Goal: Task Accomplishment & Management: Use online tool/utility

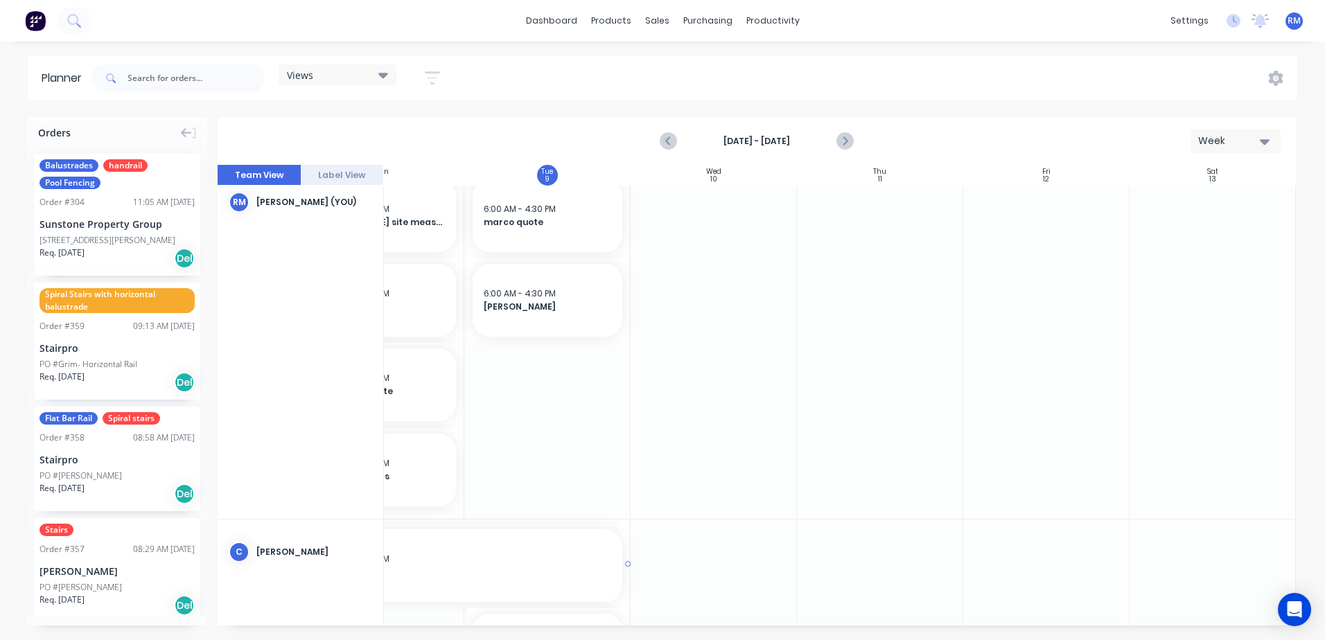
scroll to position [0, 258]
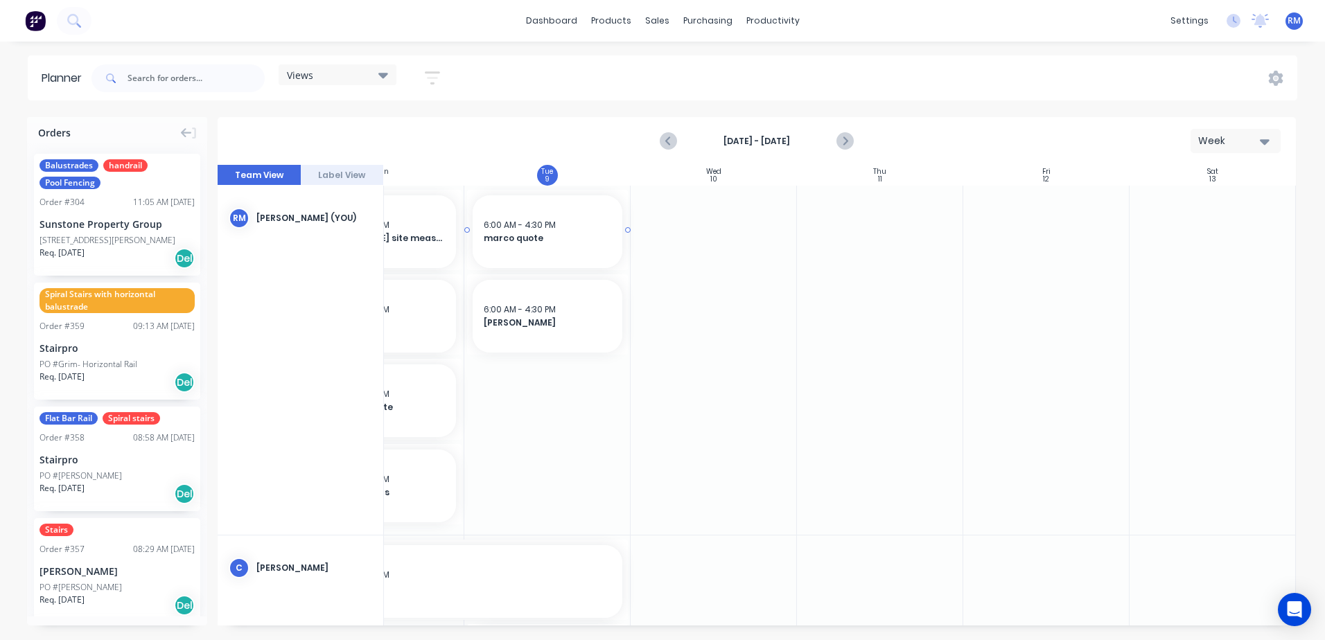
click at [564, 244] on span "marco quote" at bounding box center [548, 238] width 128 height 12
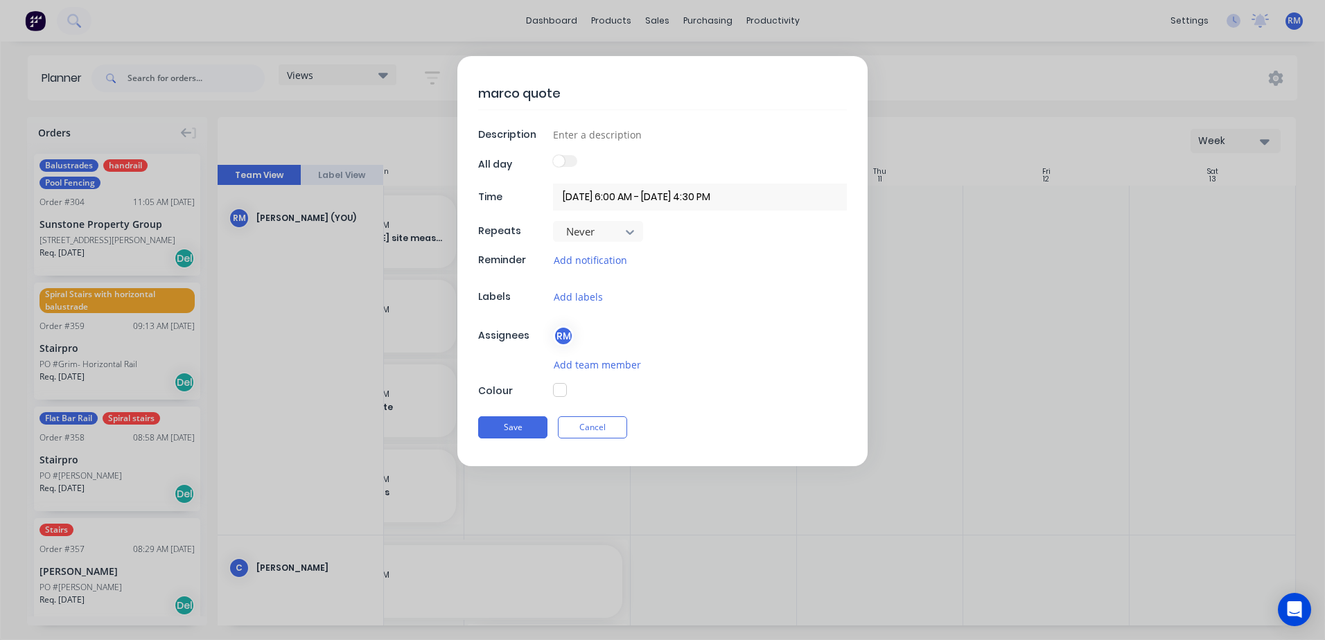
click at [561, 391] on button "button" at bounding box center [560, 390] width 14 height 14
type textarea "x"
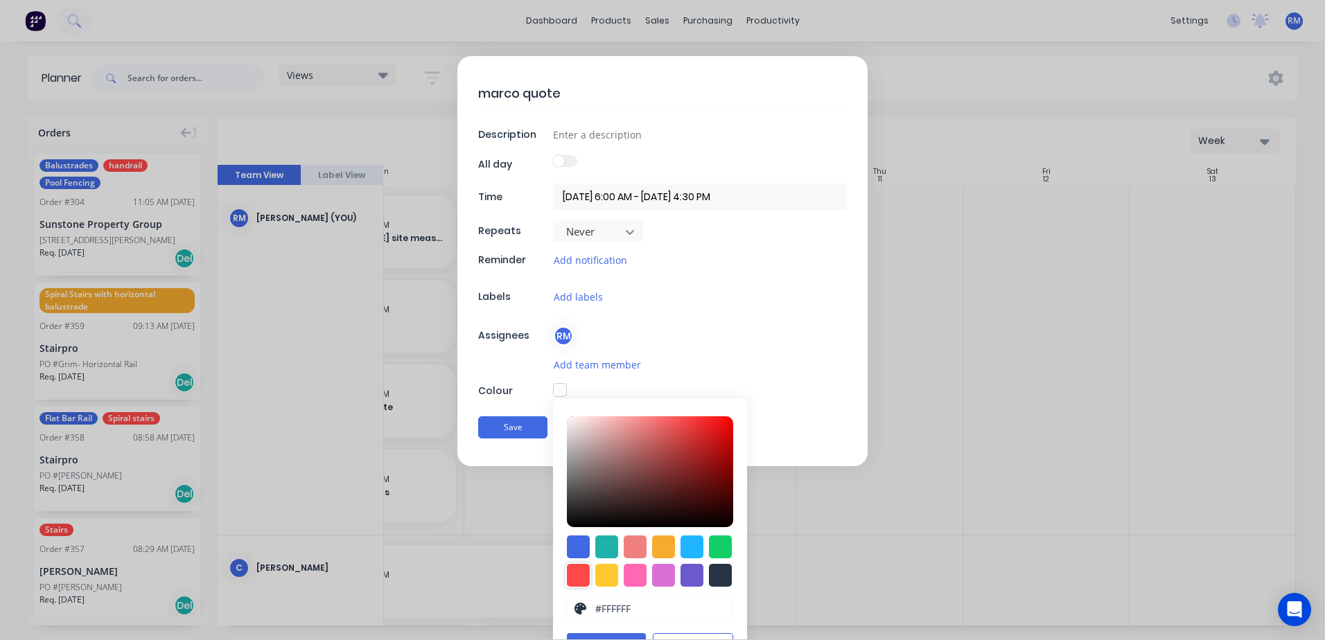
click at [570, 579] on div at bounding box center [578, 575] width 23 height 23
type input "#FF4949"
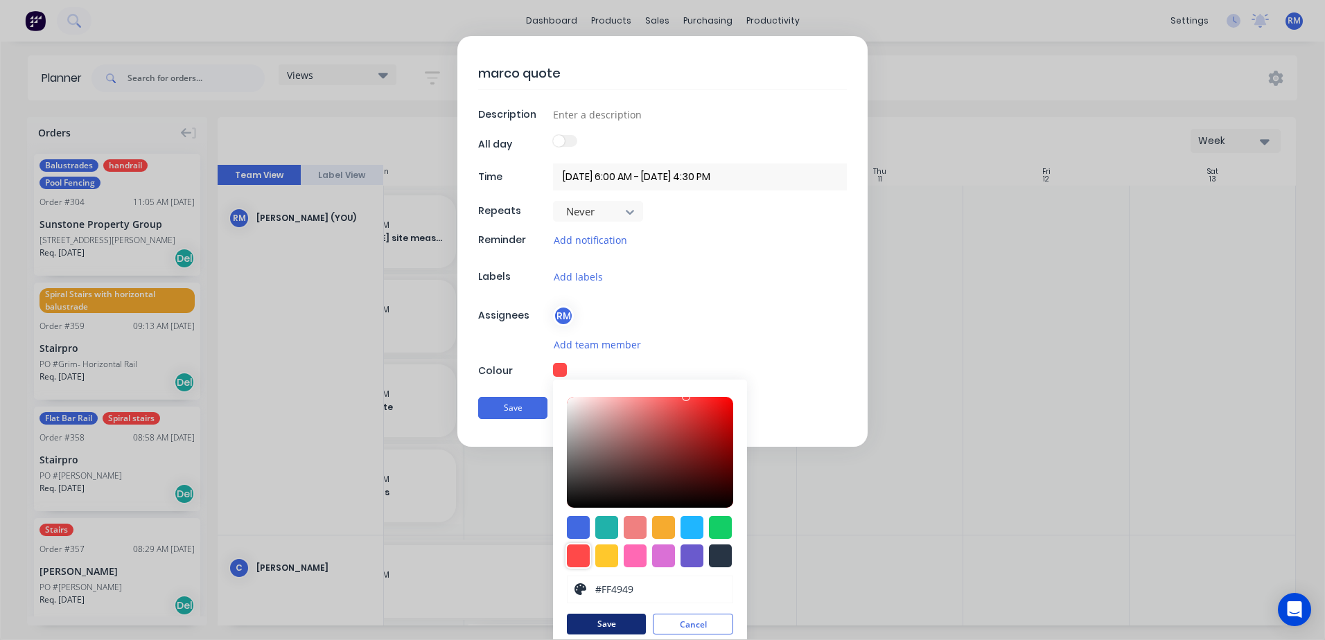
scroll to position [29, 0]
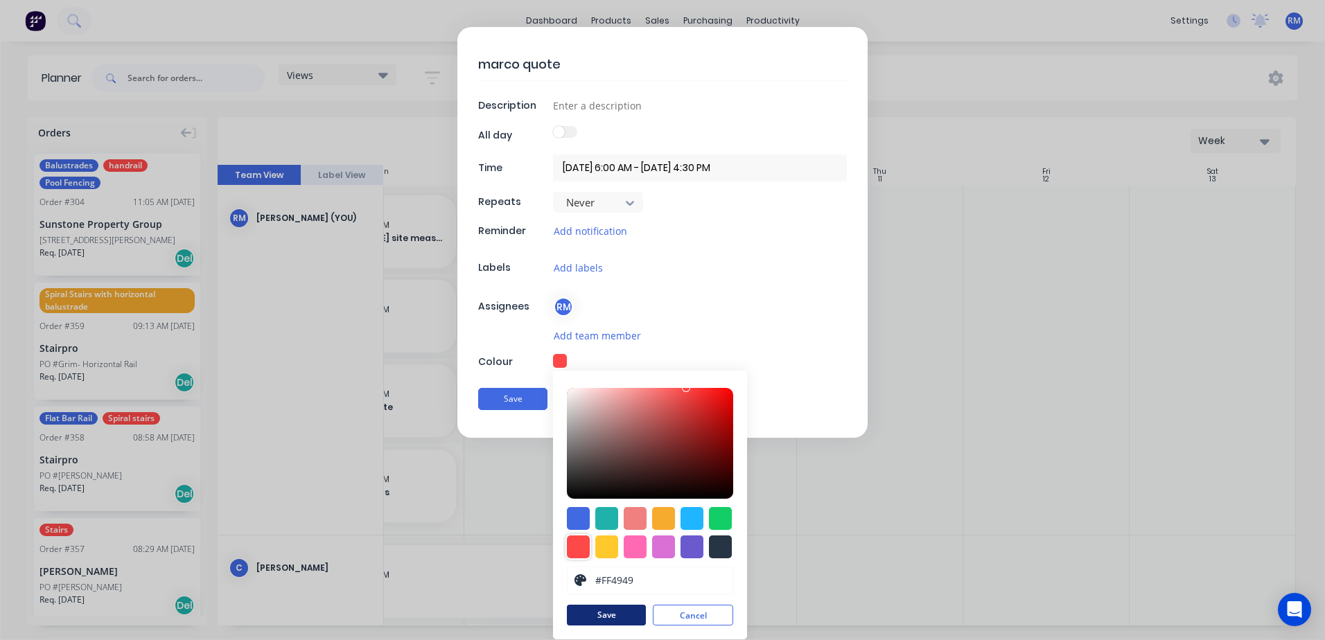
click at [613, 612] on button "Save" at bounding box center [606, 615] width 79 height 21
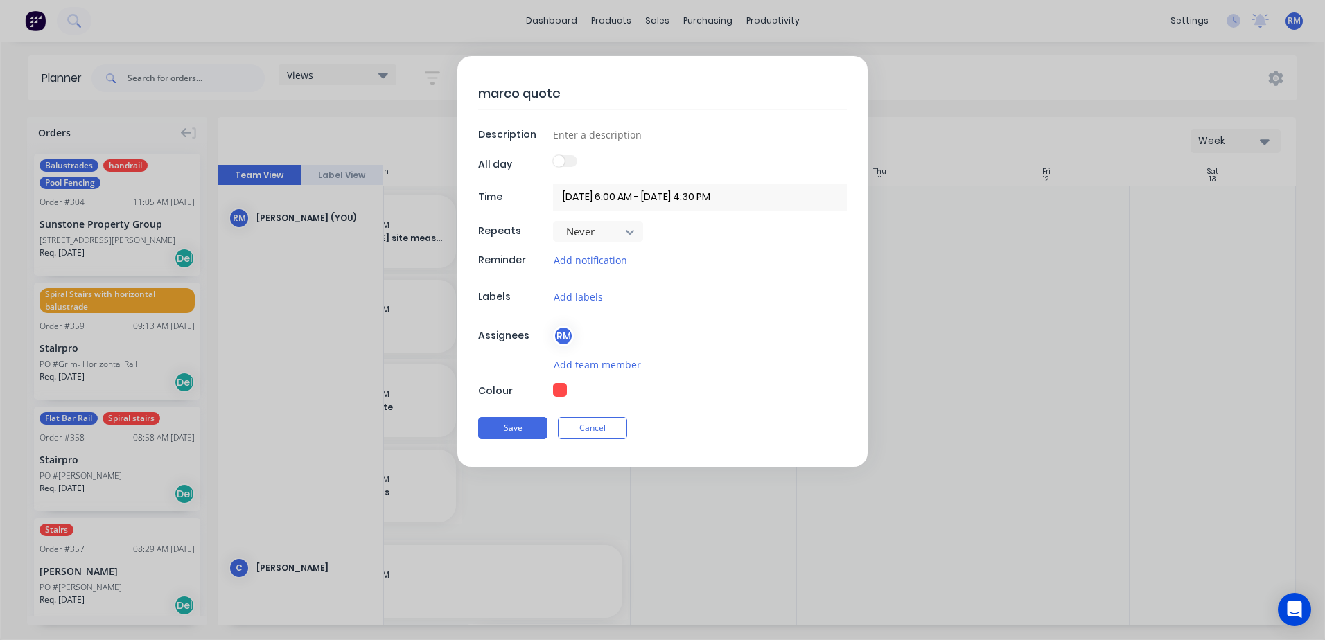
scroll to position [0, 0]
click at [529, 427] on button "Save" at bounding box center [512, 428] width 69 height 22
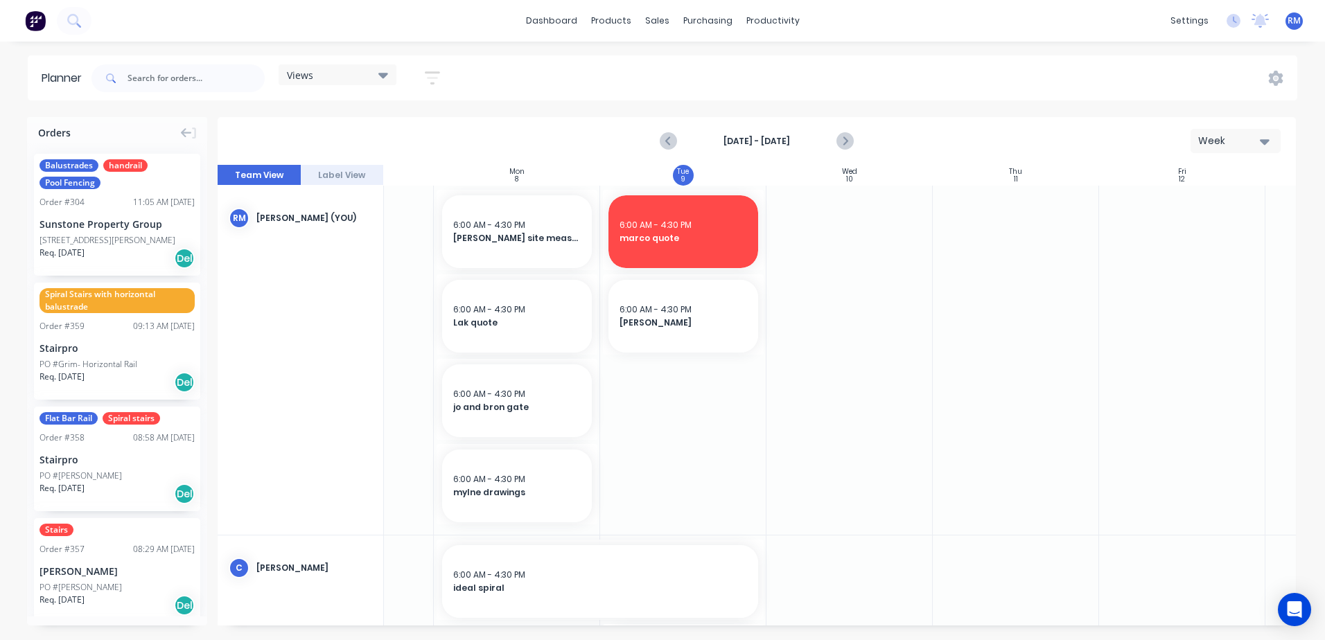
scroll to position [0, 104]
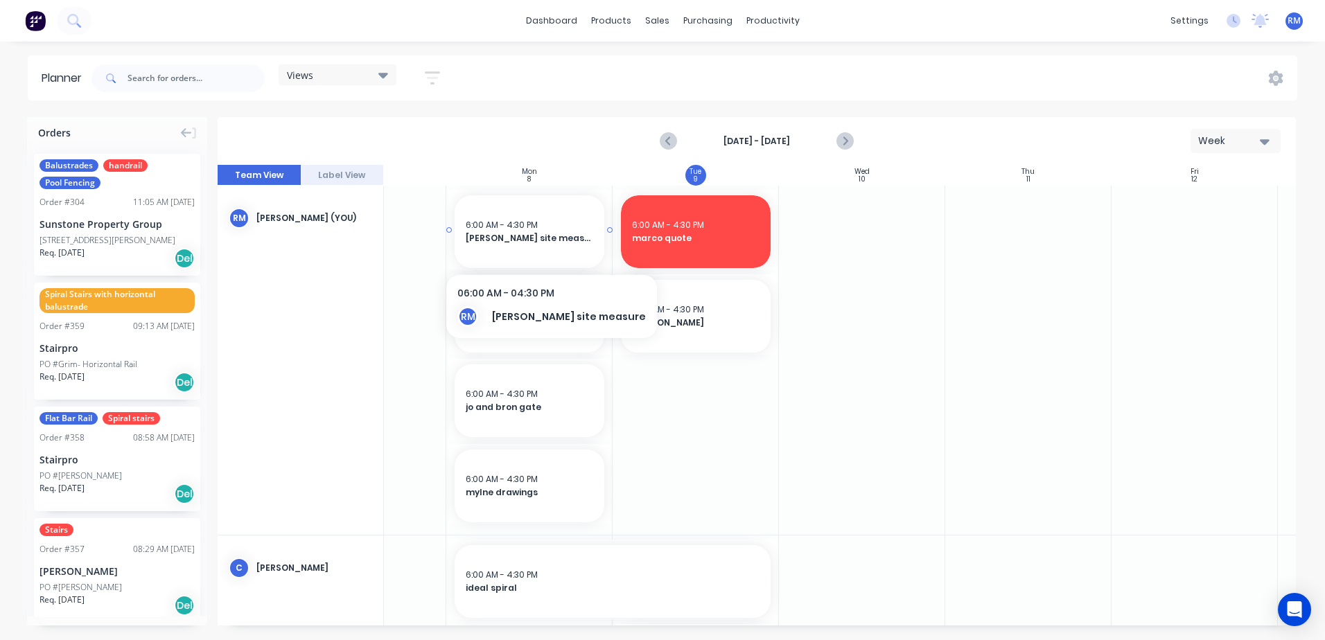
click at [557, 249] on div "6:00 AM - 4:30 PM [PERSON_NAME] site measure" at bounding box center [530, 231] width 150 height 73
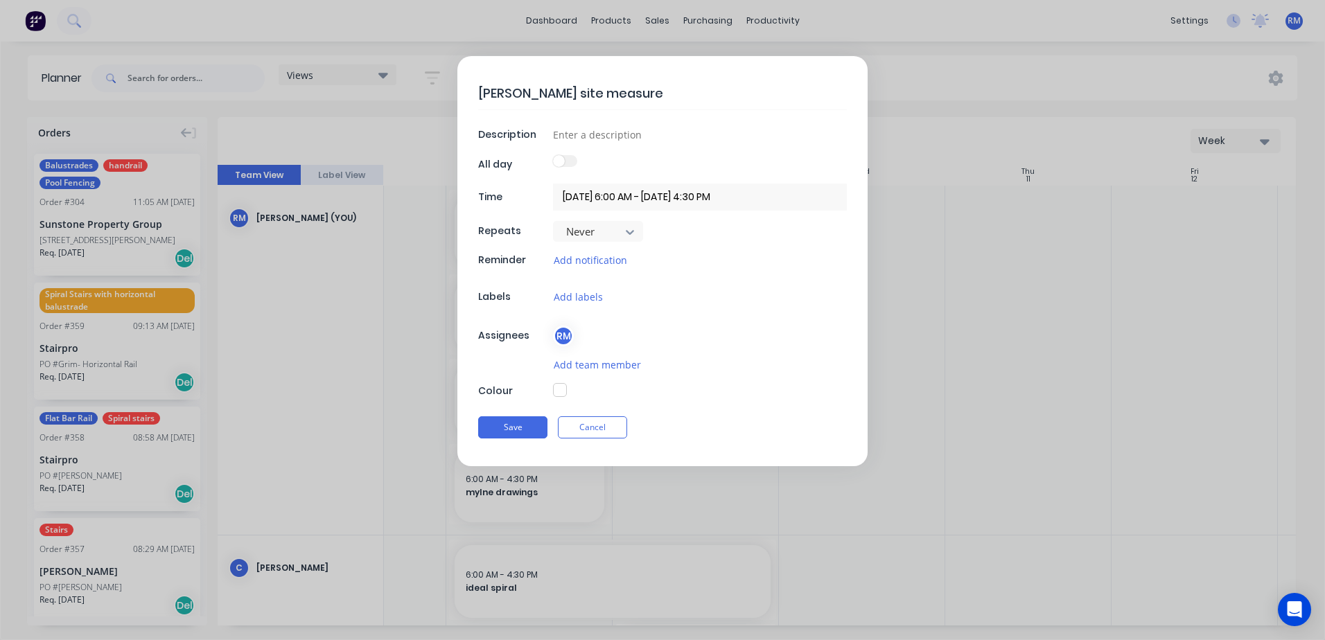
click at [561, 391] on button "button" at bounding box center [560, 390] width 14 height 14
type textarea "x"
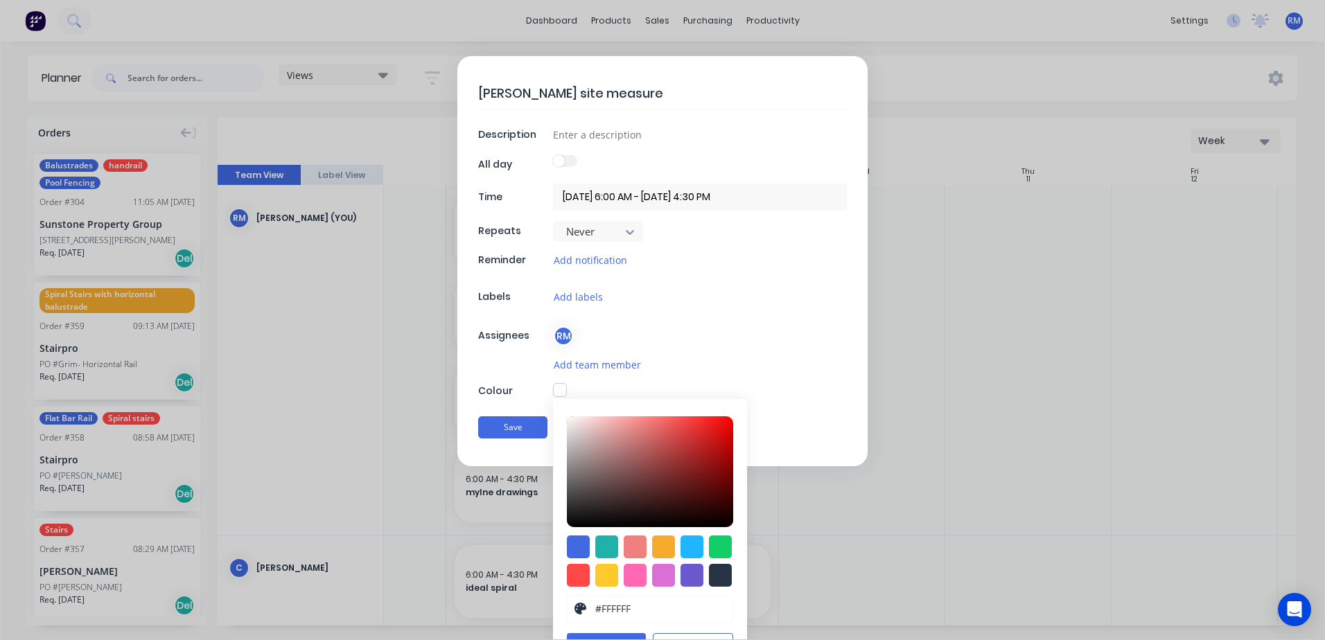
scroll to position [28, 0]
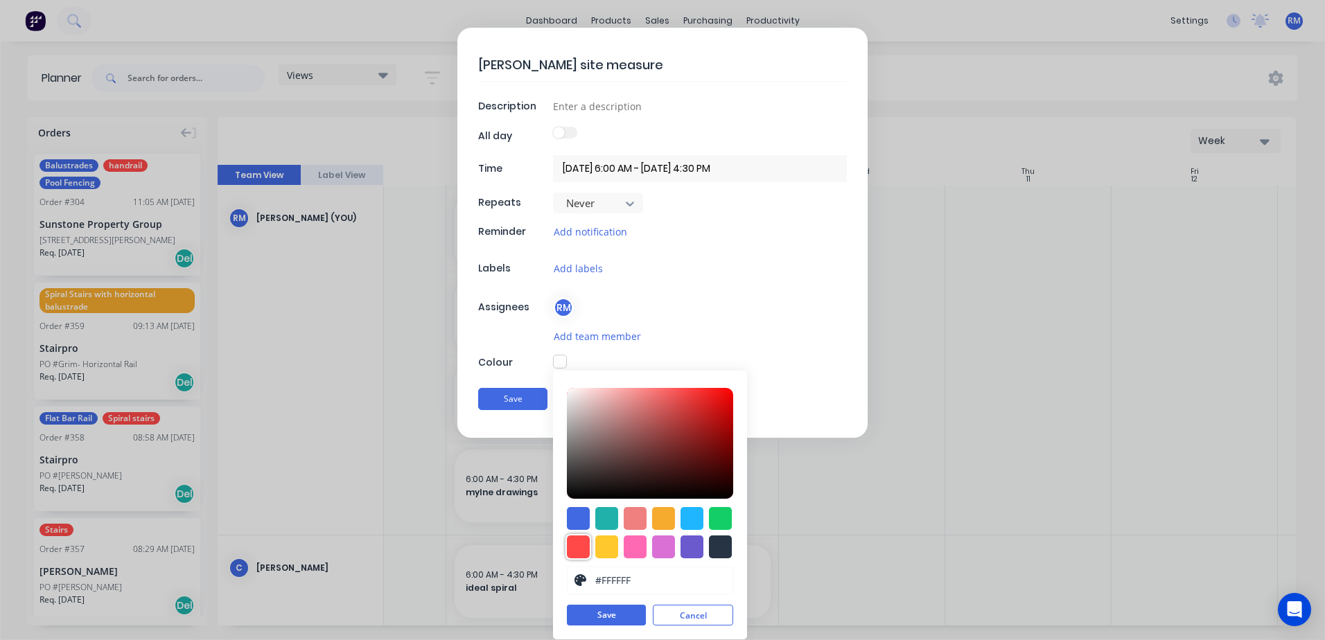
drag, startPoint x: 570, startPoint y: 548, endPoint x: 582, endPoint y: 566, distance: 21.2
click at [571, 548] on div at bounding box center [578, 547] width 23 height 23
type input "#FF4949"
click at [604, 620] on button "Save" at bounding box center [606, 616] width 79 height 21
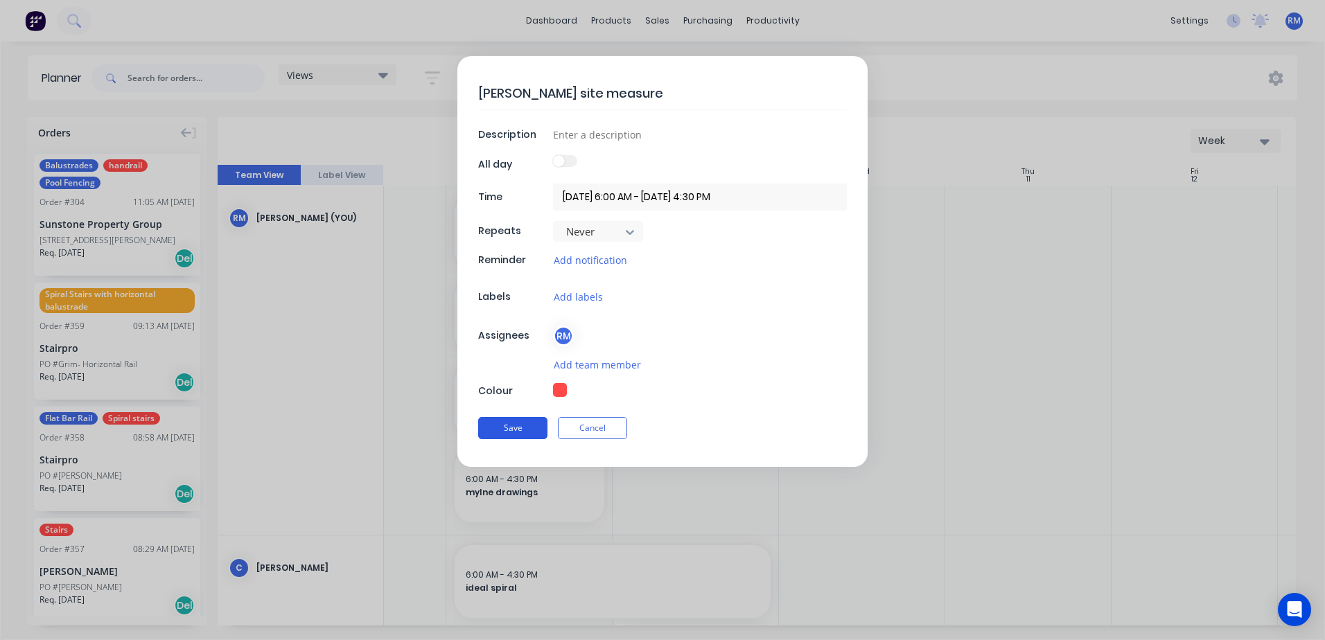
drag, startPoint x: 525, startPoint y: 426, endPoint x: 507, endPoint y: 396, distance: 34.5
click at [524, 426] on button "Save" at bounding box center [512, 428] width 69 height 22
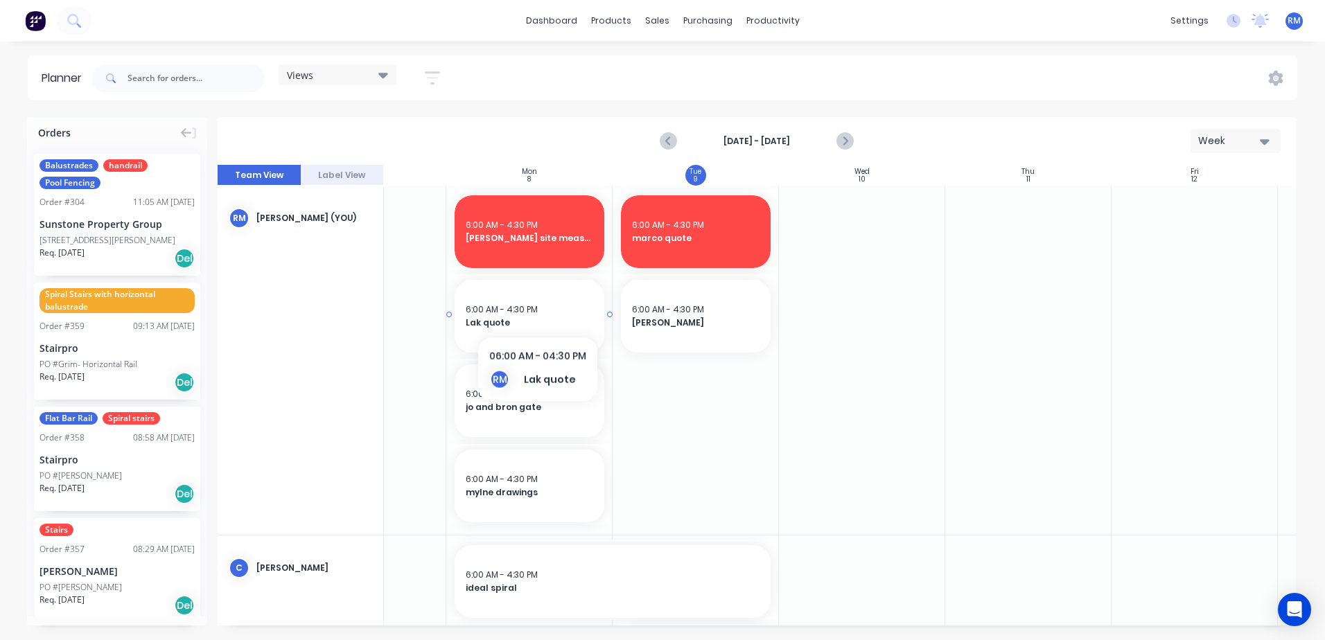
click at [537, 310] on div "6:00 AM - 4:30 PM" at bounding box center [530, 310] width 128 height 12
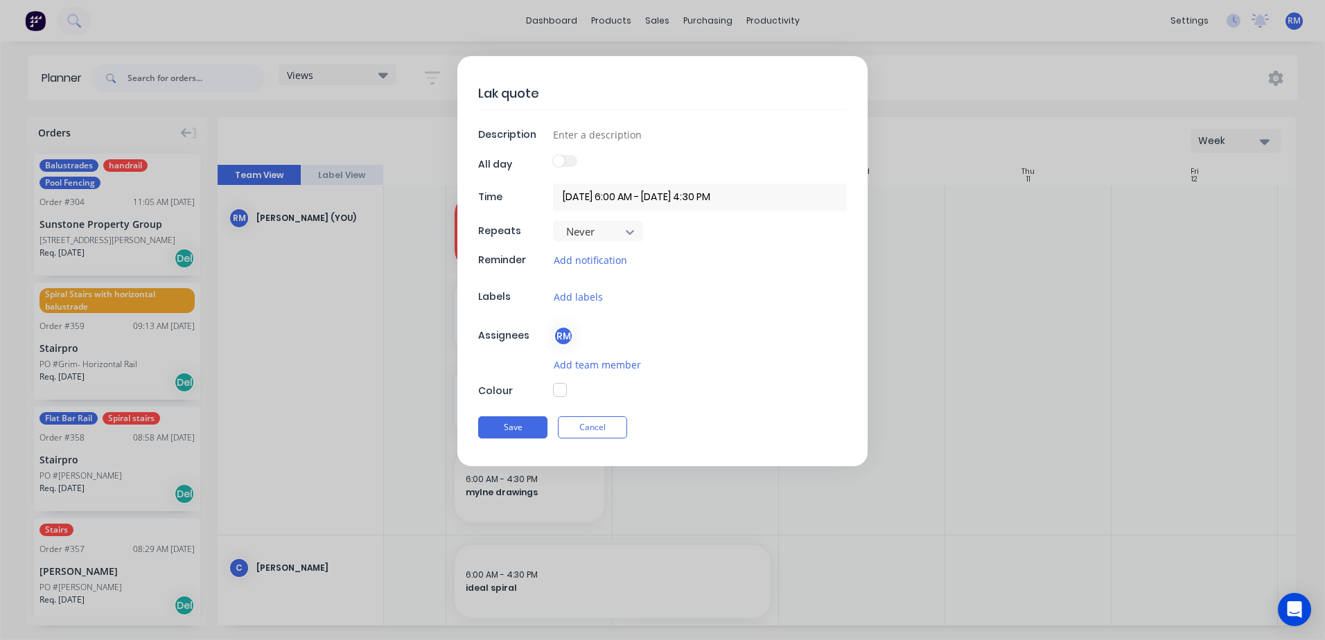
click at [560, 390] on button "button" at bounding box center [560, 390] width 14 height 14
type textarea "x"
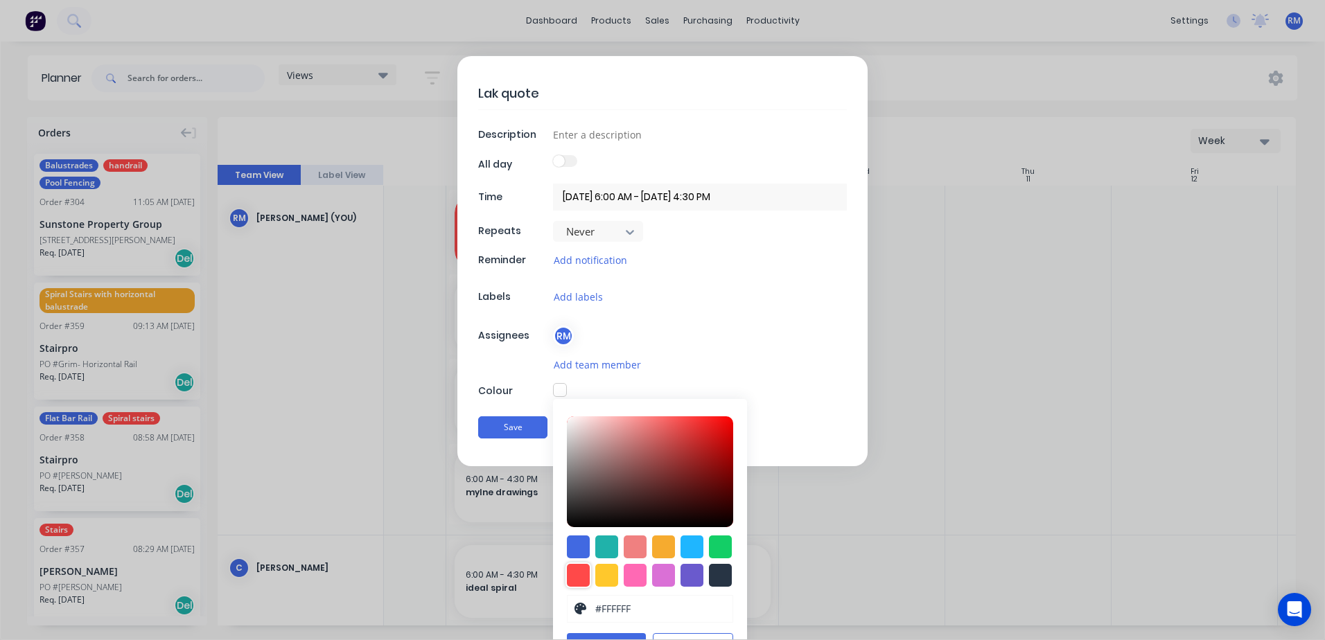
click at [575, 573] on div at bounding box center [578, 575] width 23 height 23
type input "#FF4949"
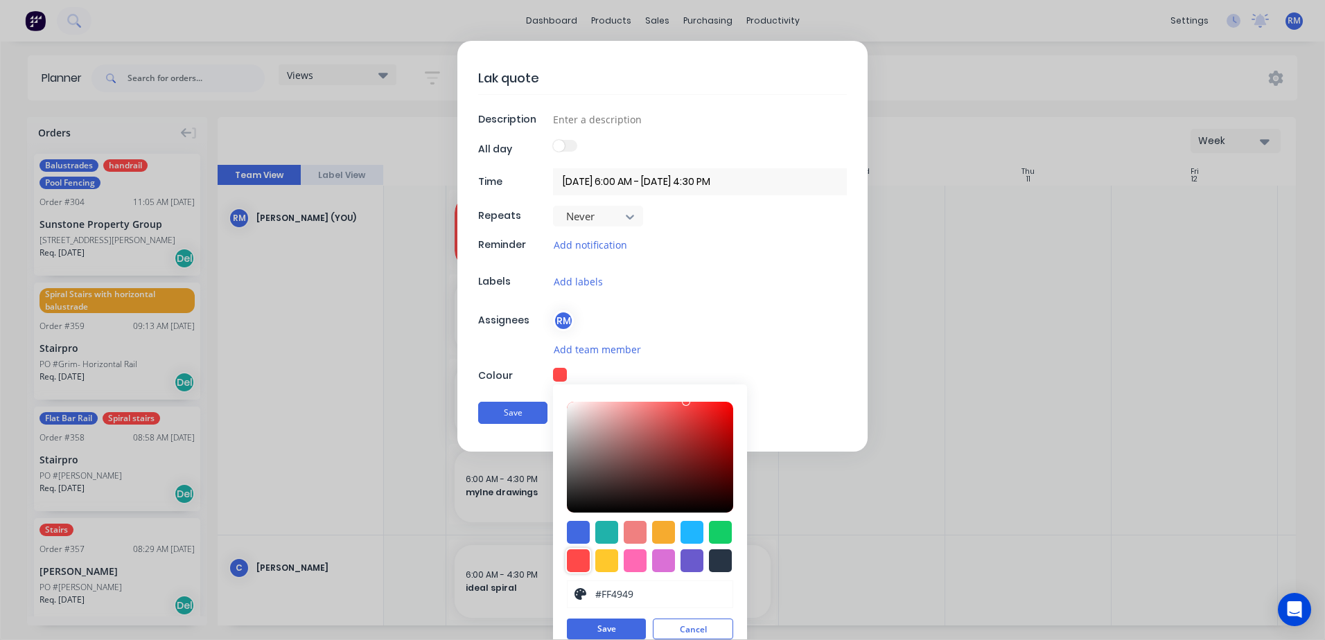
scroll to position [29, 0]
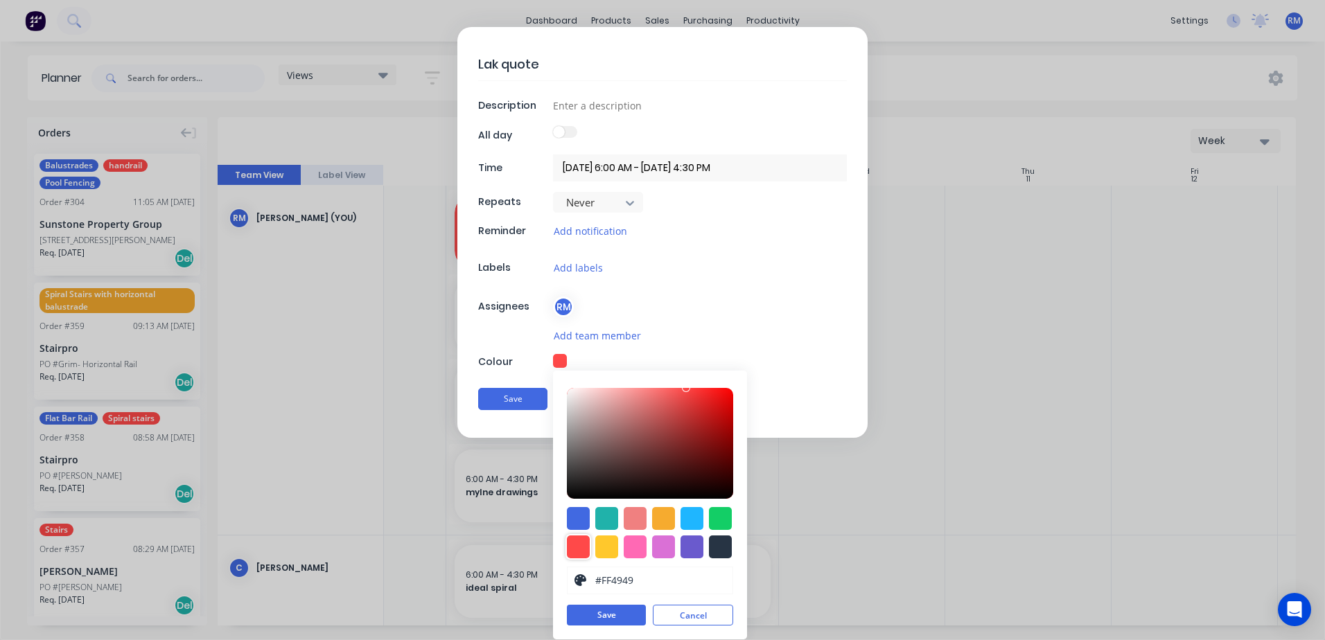
drag, startPoint x: 601, startPoint y: 618, endPoint x: 547, endPoint y: 539, distance: 95.7
click at [599, 615] on button "Save" at bounding box center [606, 615] width 79 height 21
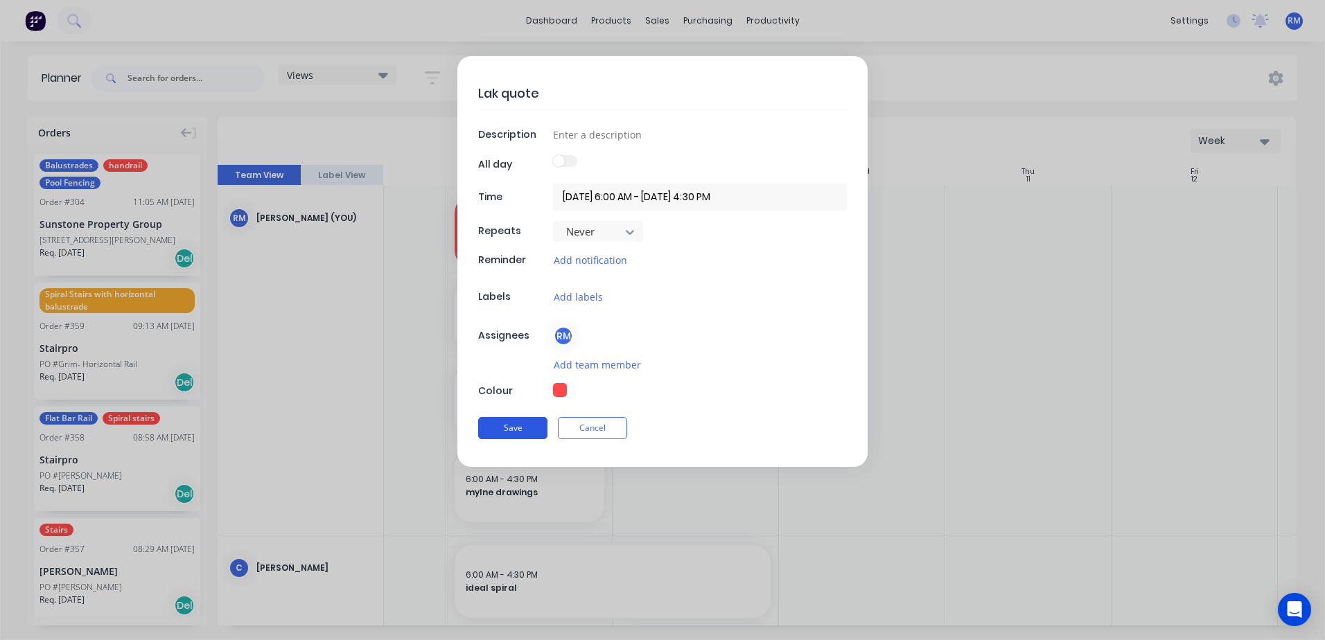
drag, startPoint x: 532, startPoint y: 424, endPoint x: 496, endPoint y: 434, distance: 38.0
click at [532, 424] on button "Save" at bounding box center [512, 428] width 69 height 22
type textarea "x"
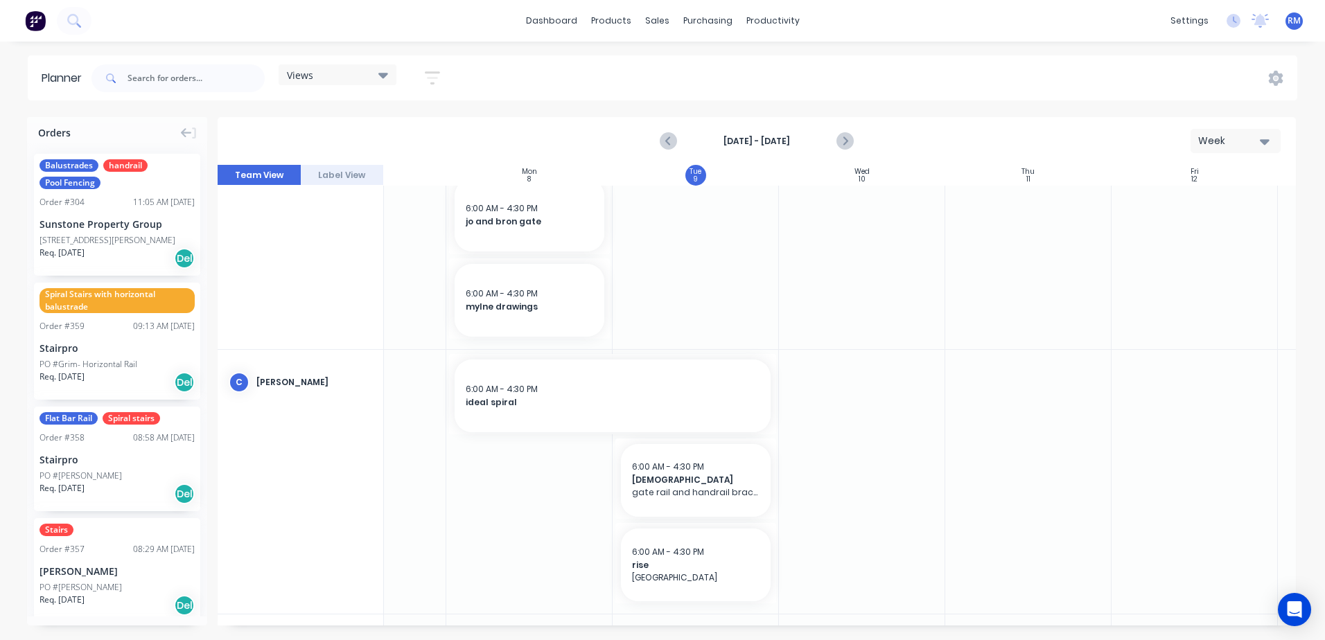
scroll to position [277, 104]
